Goal: Navigation & Orientation: Find specific page/section

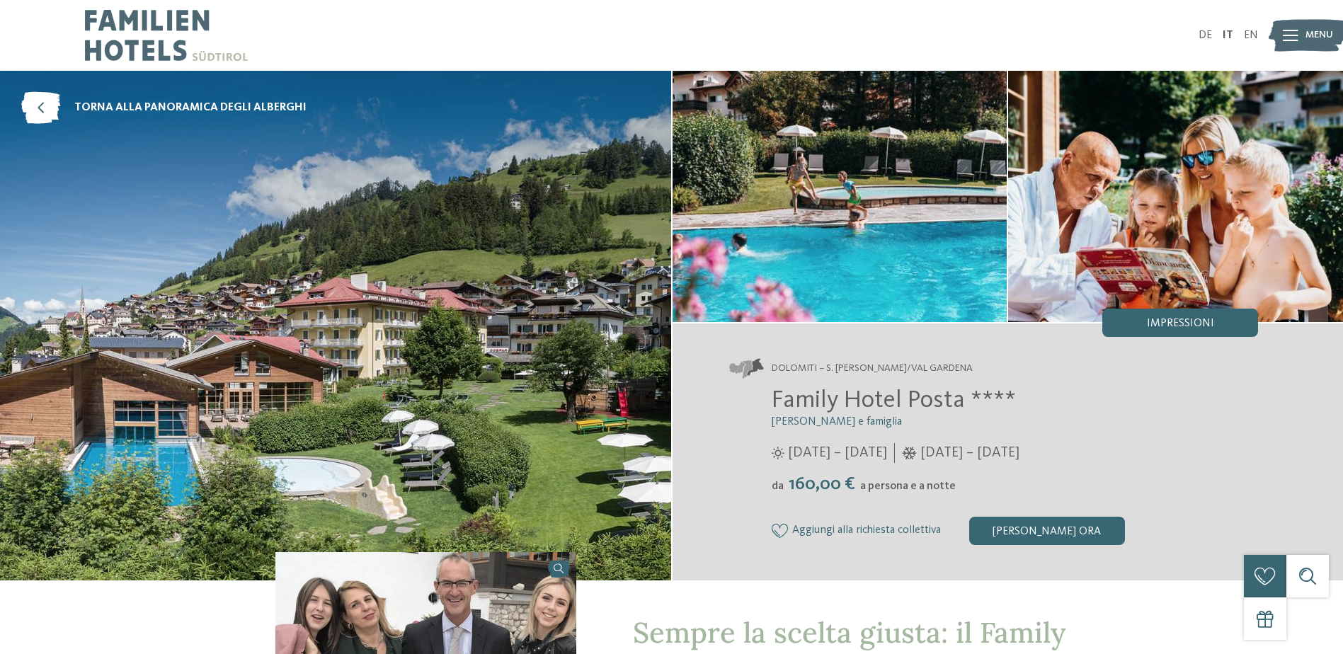
click at [267, 112] on span "torna alla panoramica degli alberghi" at bounding box center [190, 108] width 232 height 16
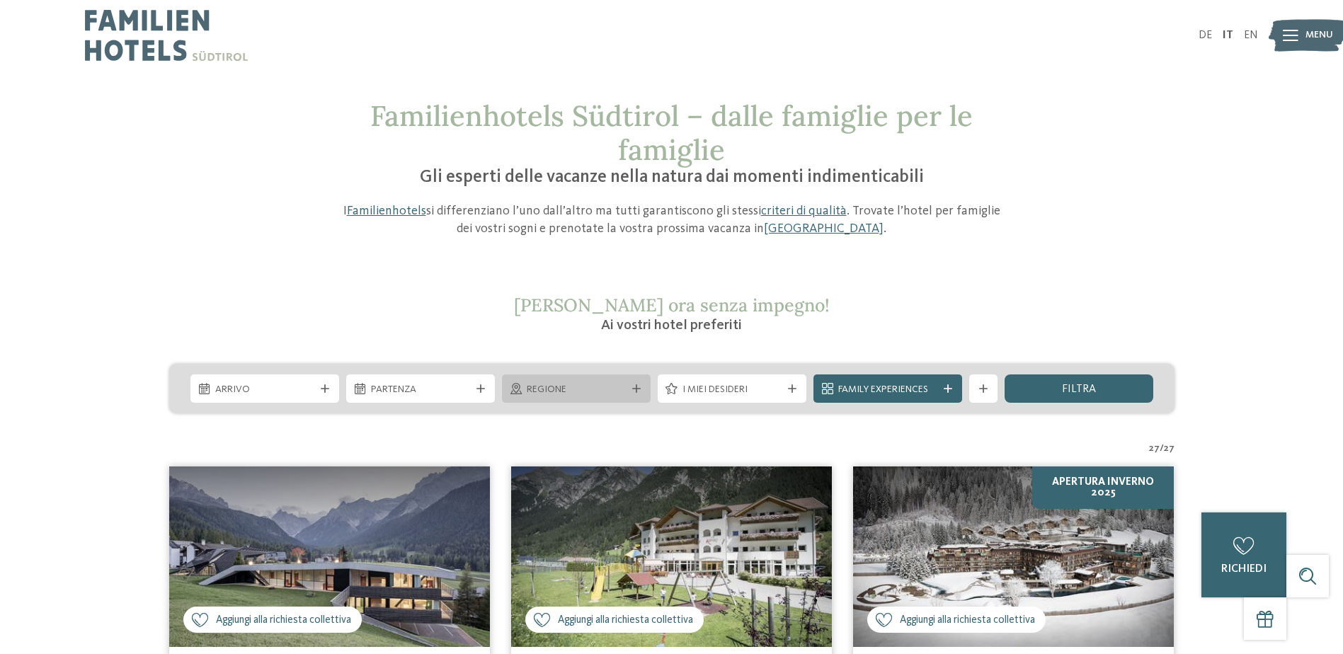
click at [605, 382] on div "Regione" at bounding box center [576, 390] width 106 height 16
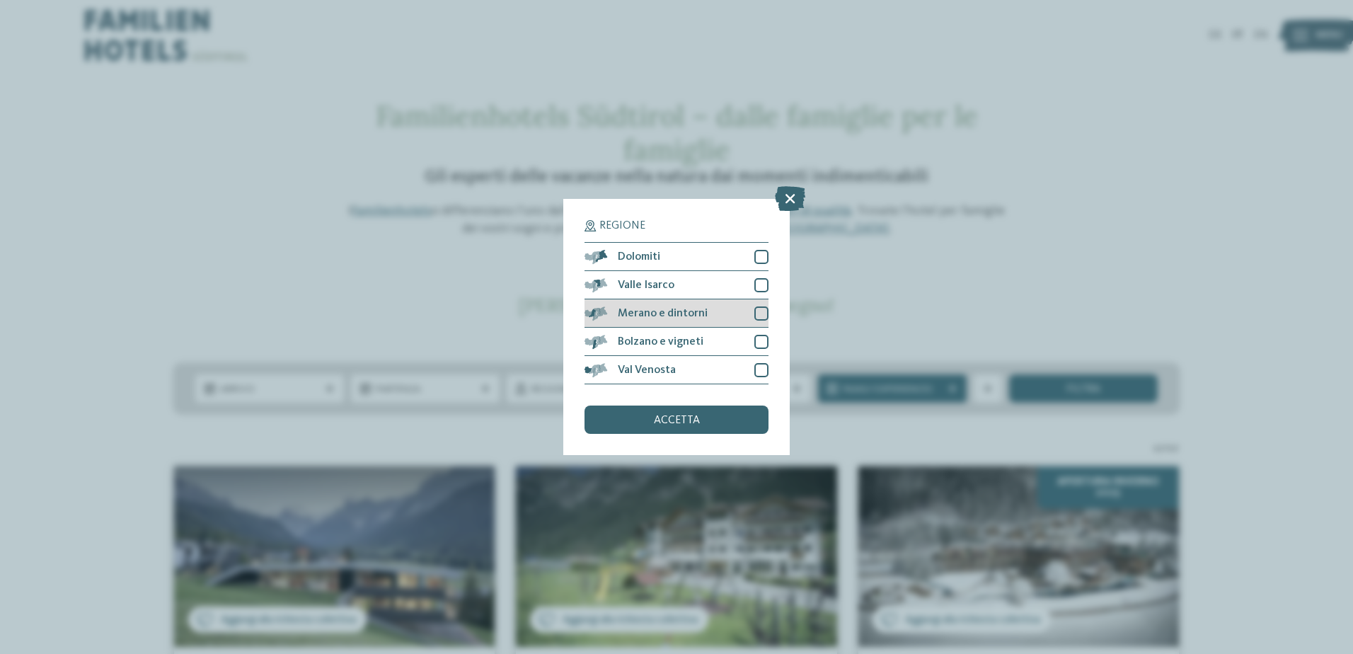
click at [758, 316] on div at bounding box center [762, 314] width 14 height 14
click at [721, 420] on div "accetta" at bounding box center [677, 420] width 184 height 28
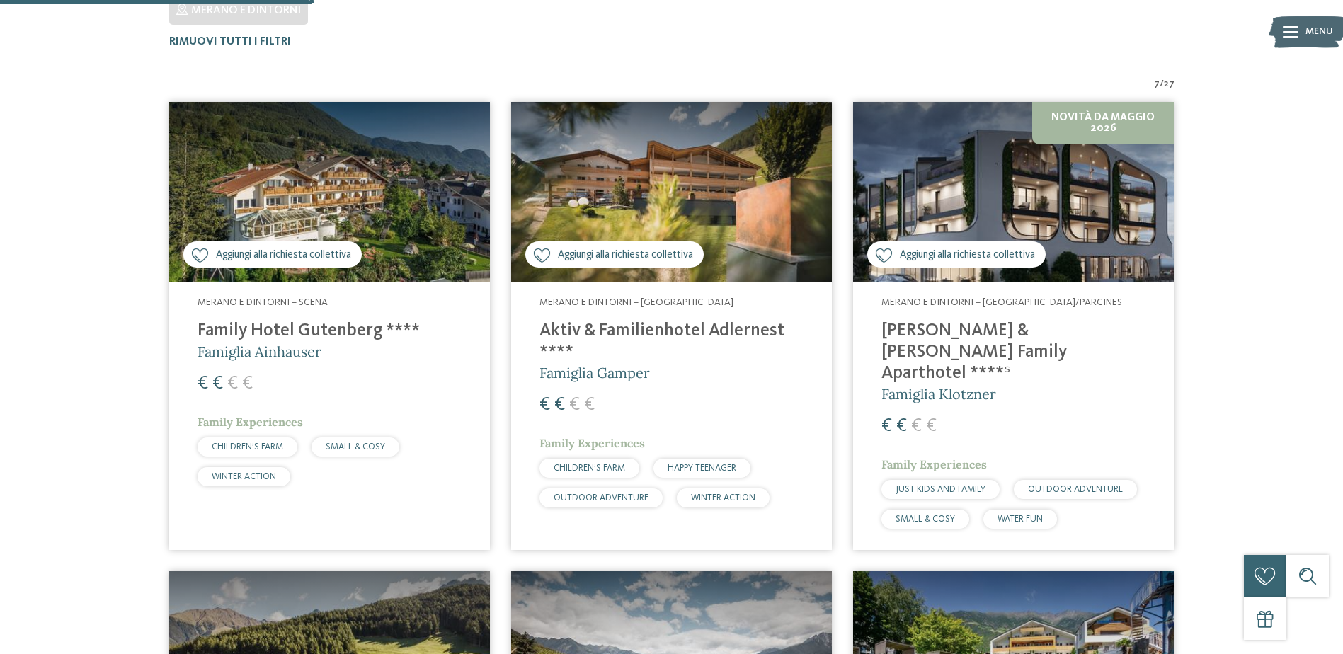
scroll to position [464, 0]
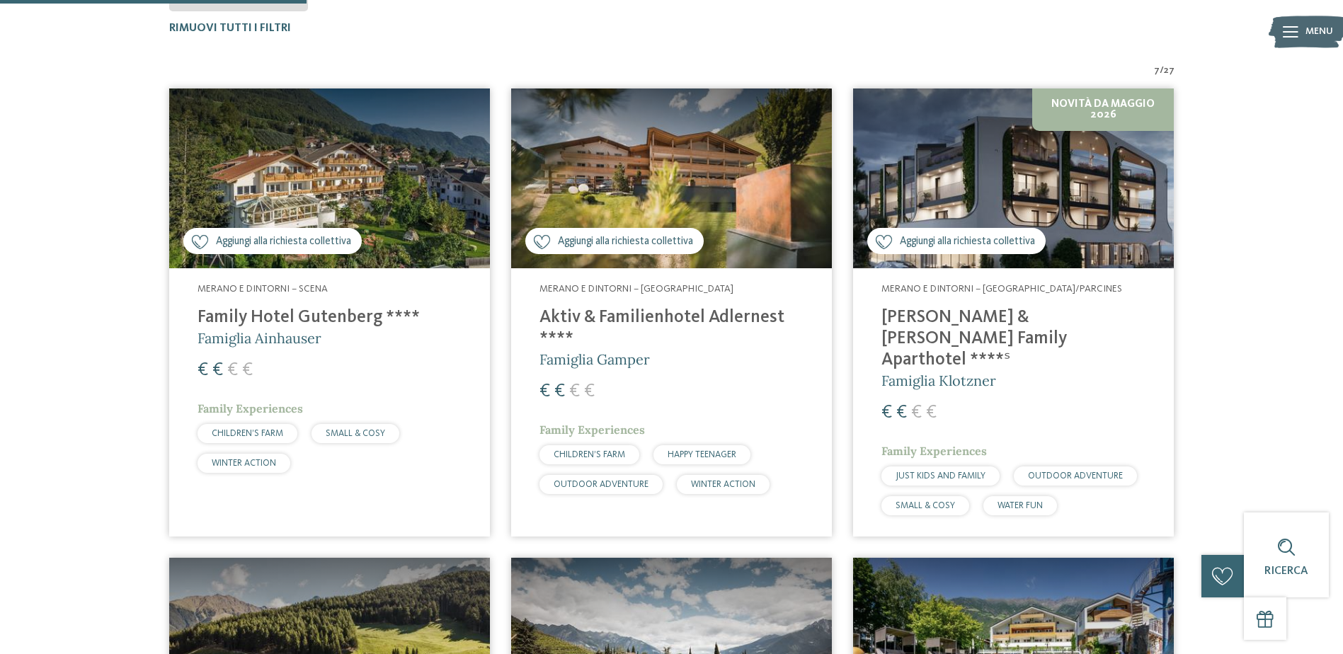
click at [964, 313] on h4 "[PERSON_NAME] & [PERSON_NAME] Family Aparthotel ****ˢ" at bounding box center [1013, 339] width 264 height 64
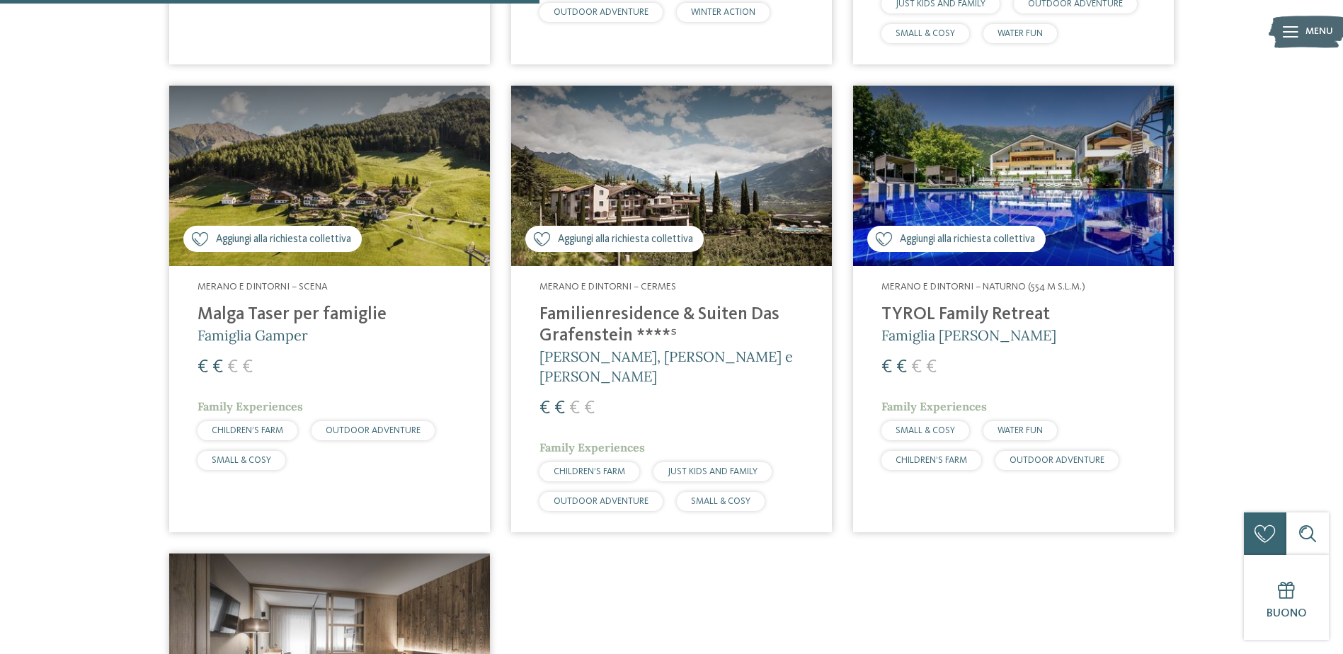
scroll to position [818, 0]
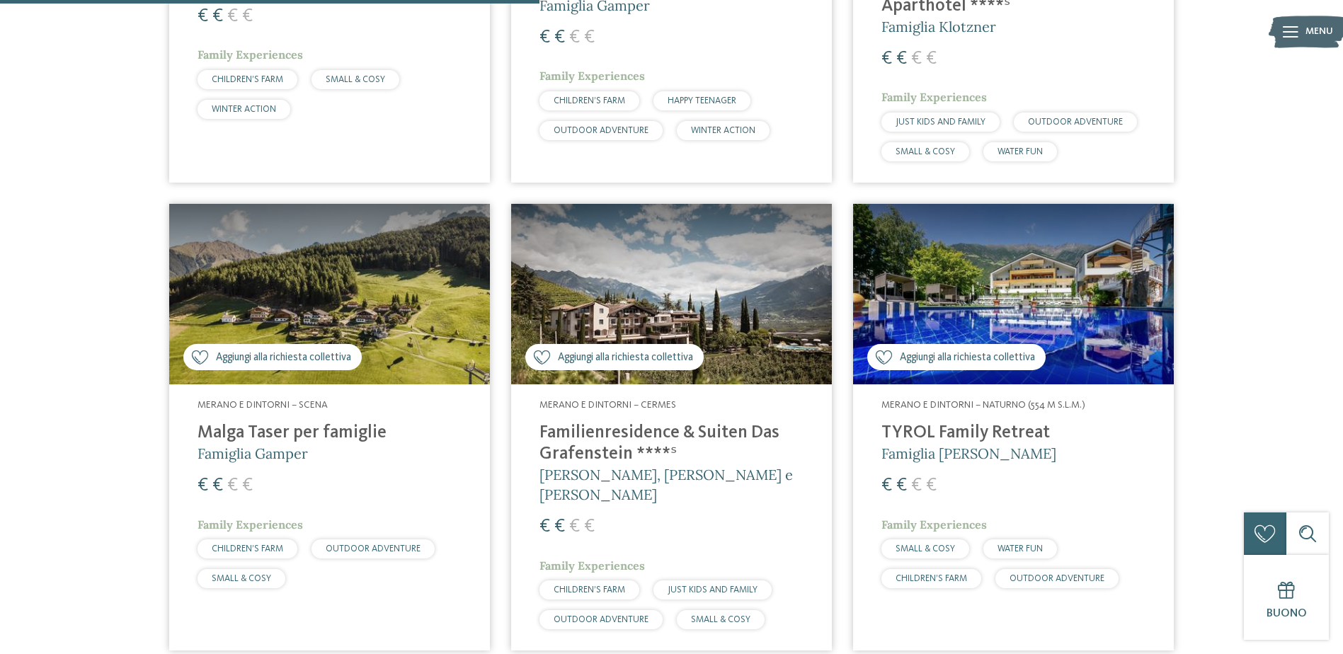
click at [595, 423] on h4 "Familienresidence & Suiten Das Grafenstein ****ˢ" at bounding box center [671, 444] width 264 height 42
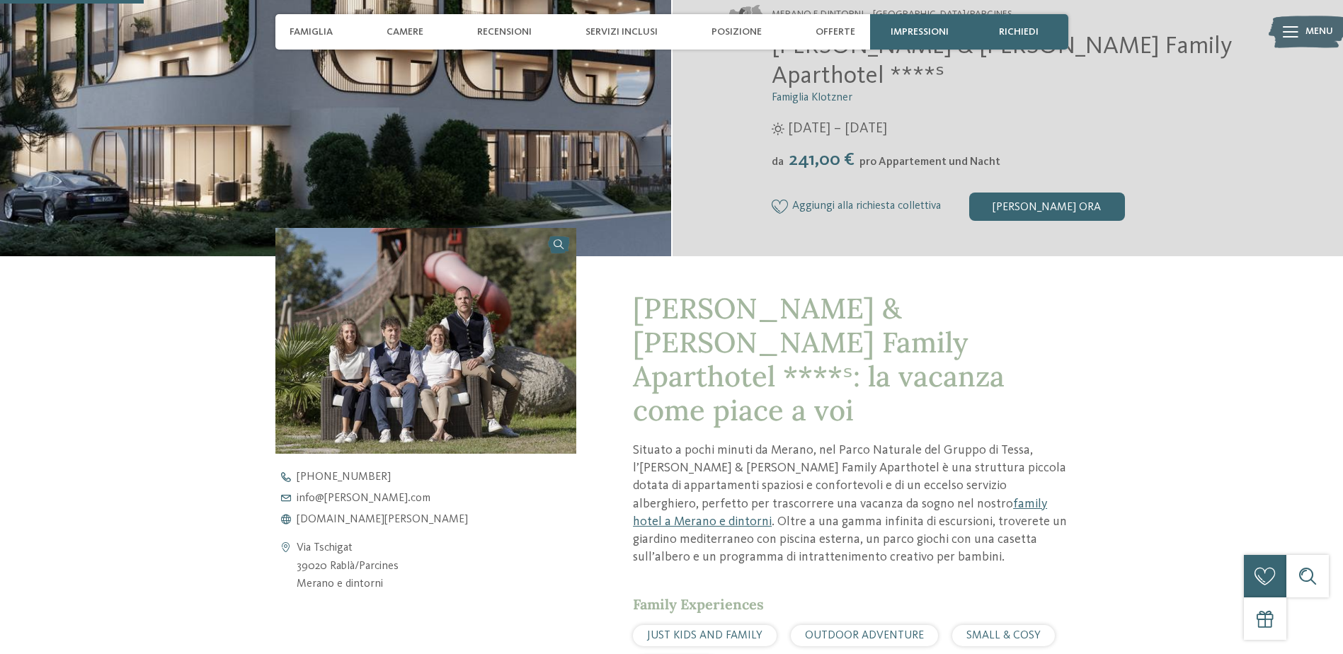
scroll to position [472, 0]
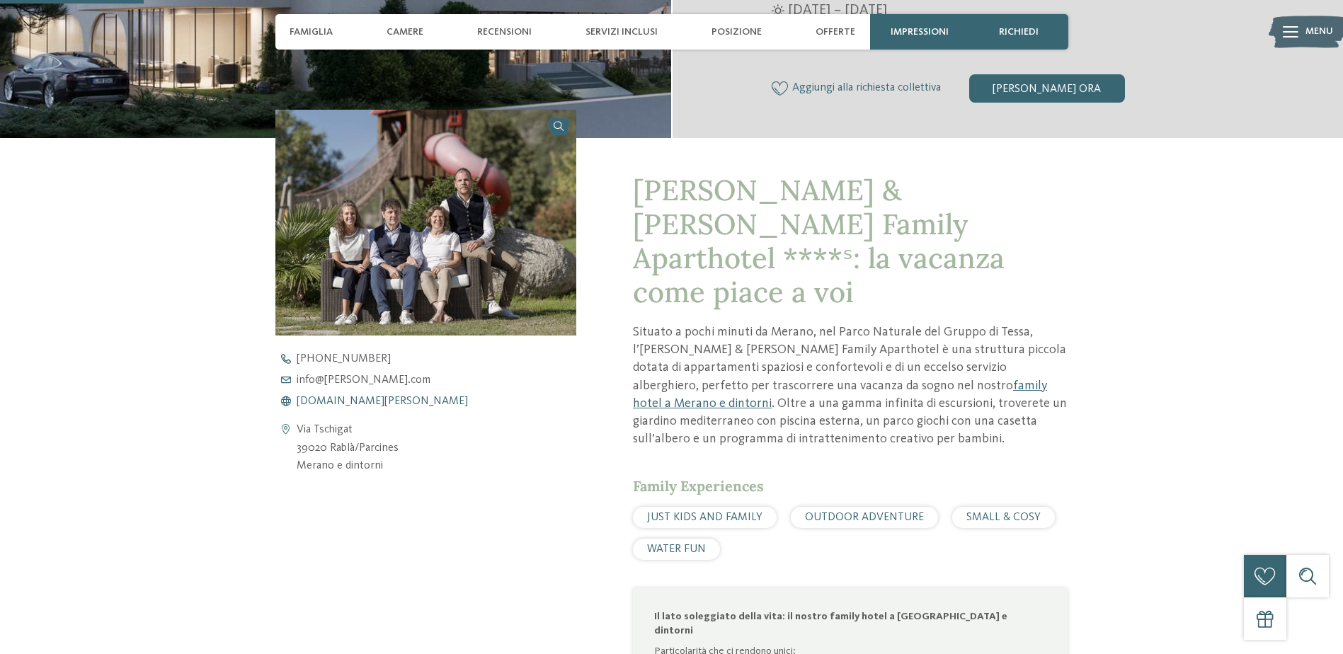
click at [379, 396] on span "www.heidi-edith.com" at bounding box center [382, 401] width 171 height 11
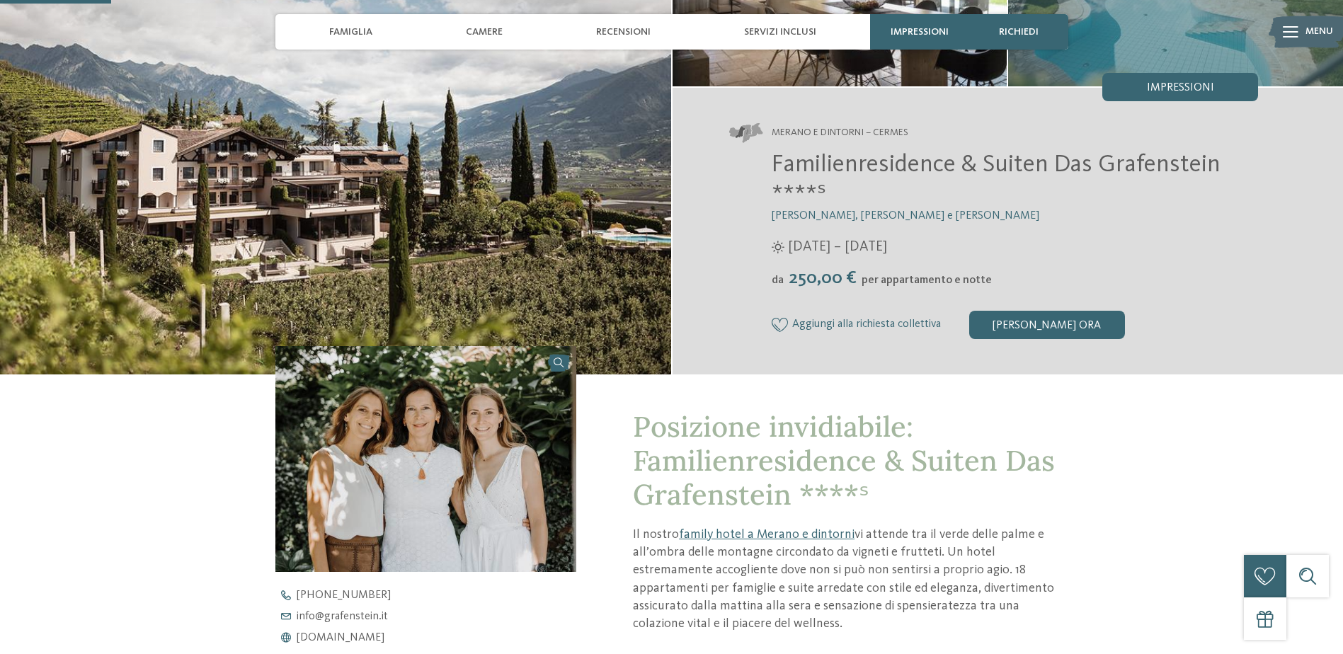
scroll to position [354, 0]
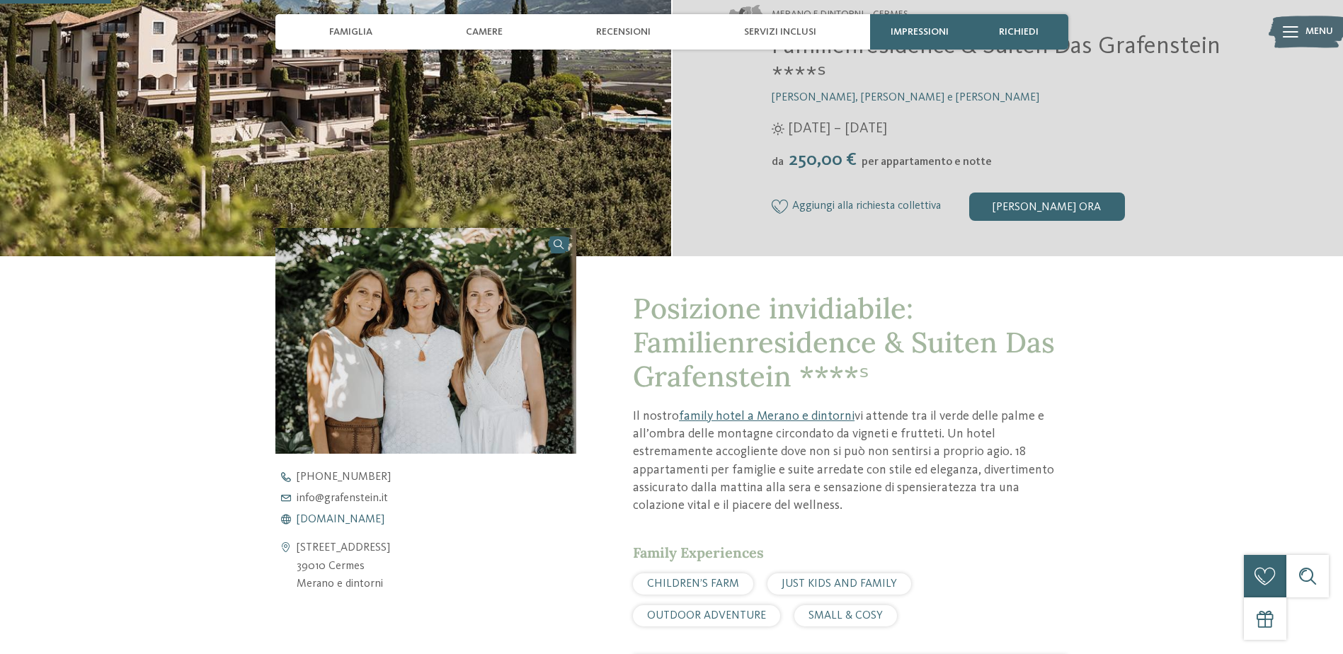
click at [376, 518] on span "www.grafenstein.it" at bounding box center [341, 519] width 88 height 11
